Goal: Task Accomplishment & Management: Manage account settings

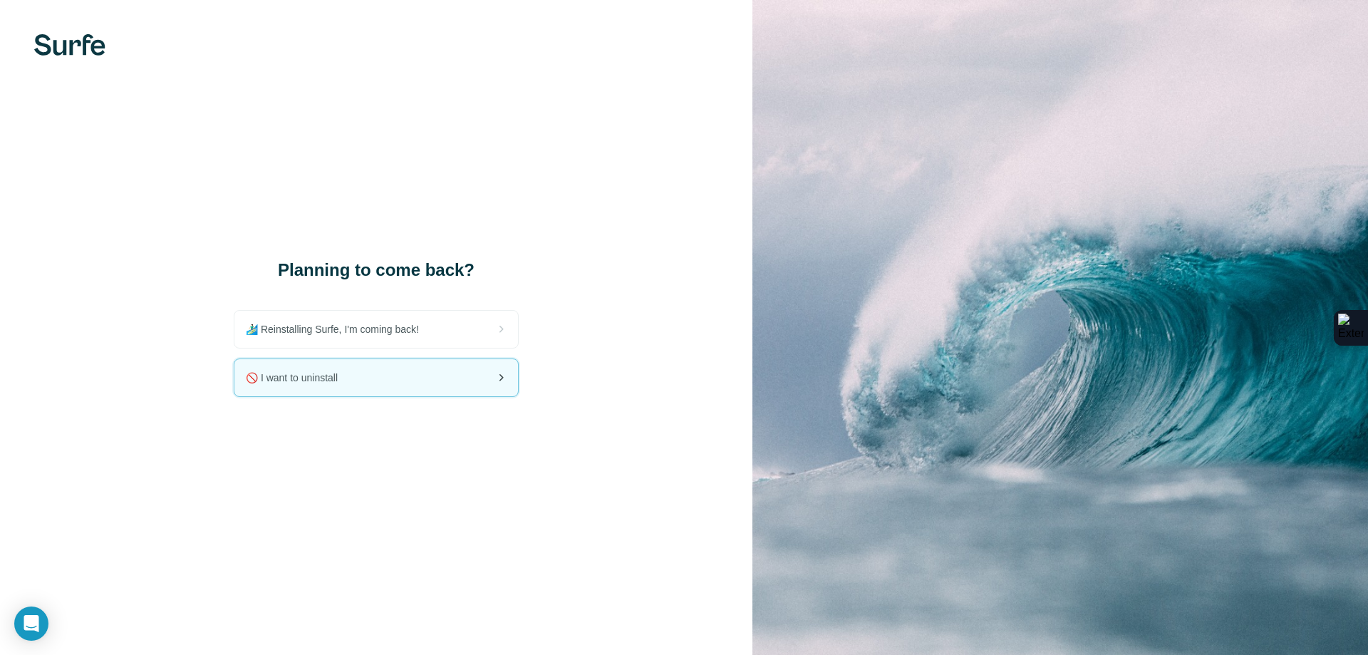
click at [330, 384] on span "🚫 I want to uninstall" at bounding box center [297, 378] width 103 height 14
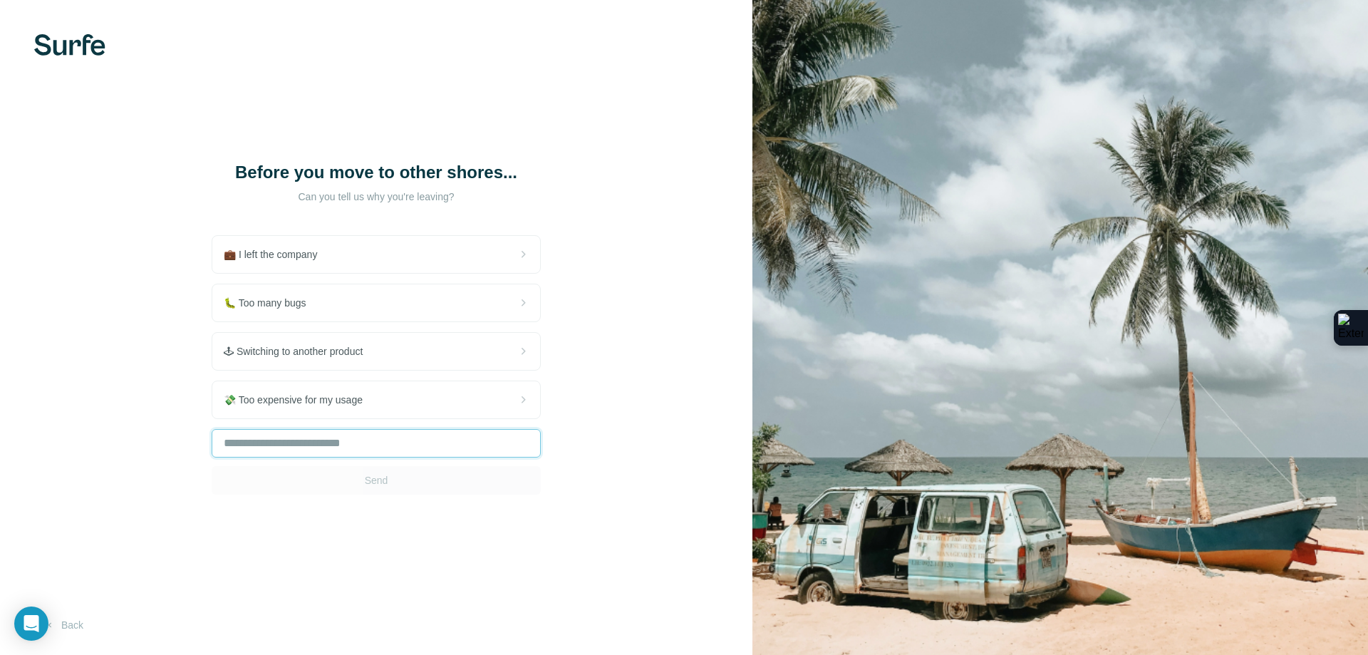
click at [300, 447] on input "text" at bounding box center [376, 443] width 329 height 29
type input "********"
click at [397, 485] on button "Send" at bounding box center [376, 480] width 329 height 29
